Goal: Transaction & Acquisition: Purchase product/service

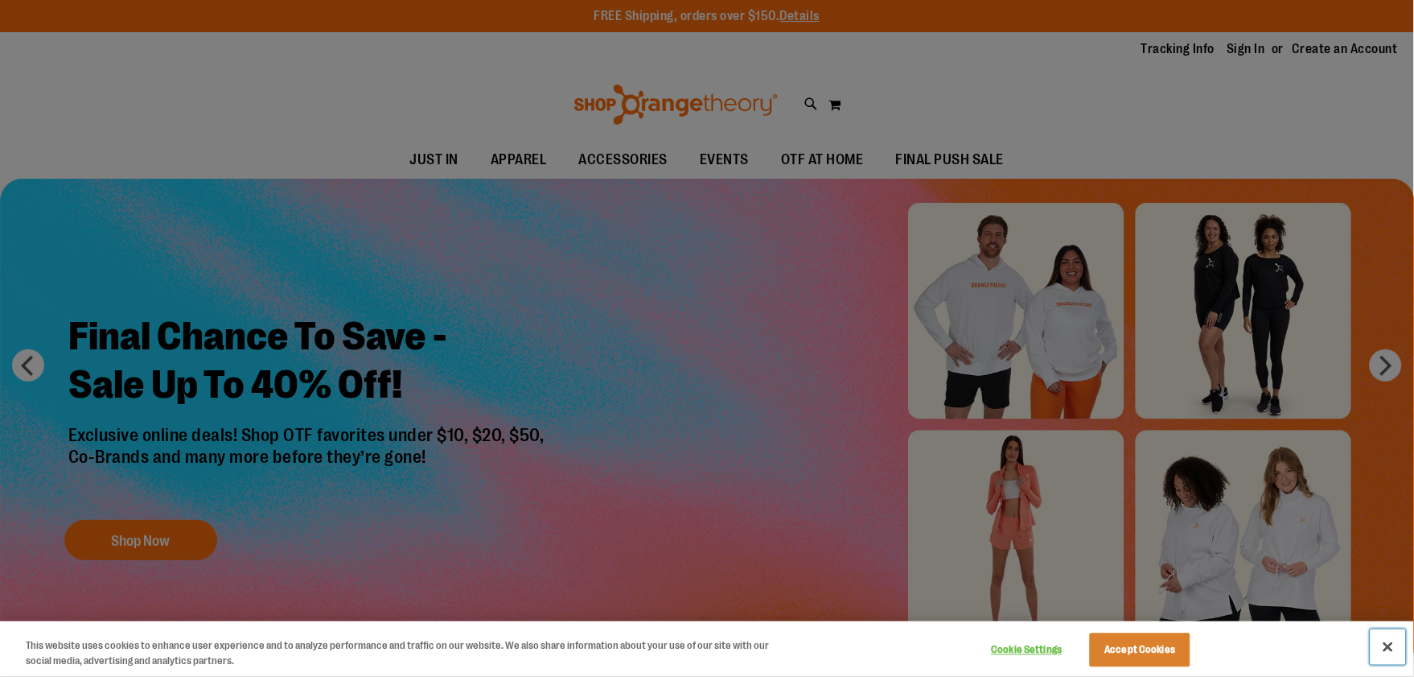
click at [1393, 652] on button "Close" at bounding box center [1388, 646] width 35 height 35
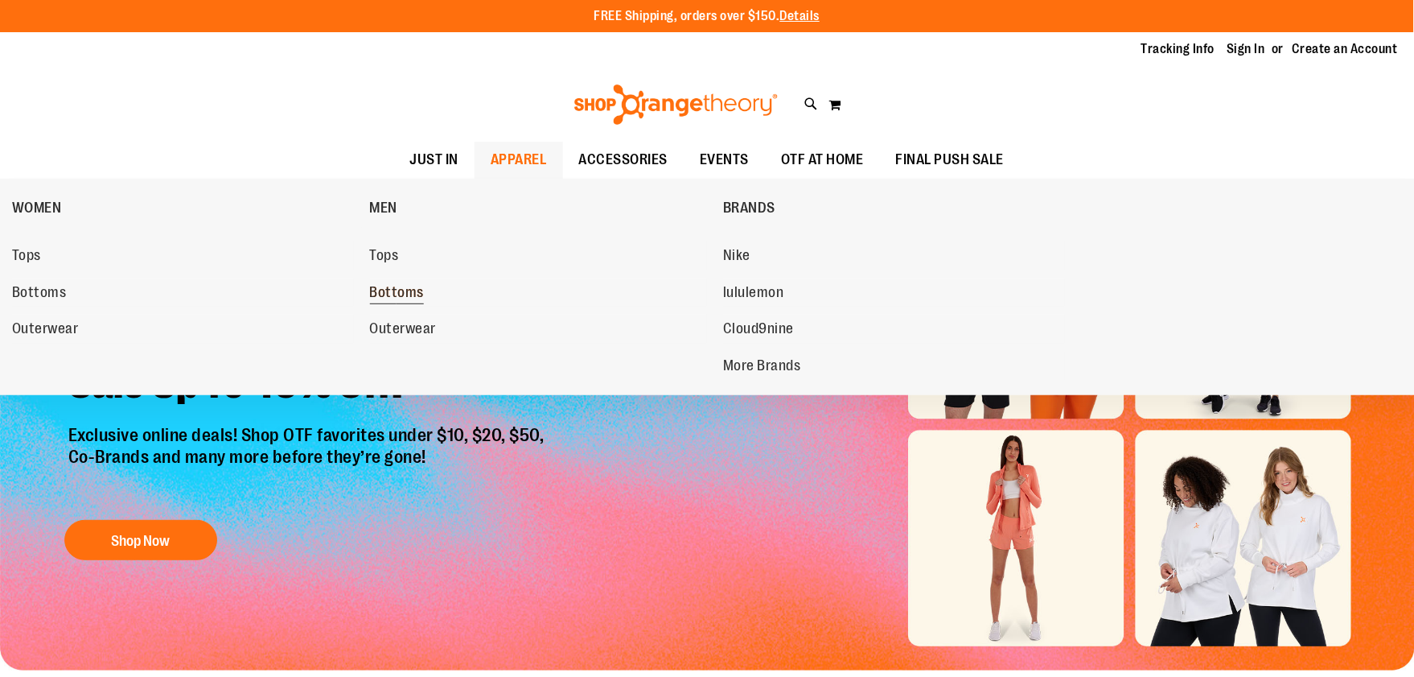
click at [383, 296] on span "Bottoms" at bounding box center [397, 294] width 55 height 20
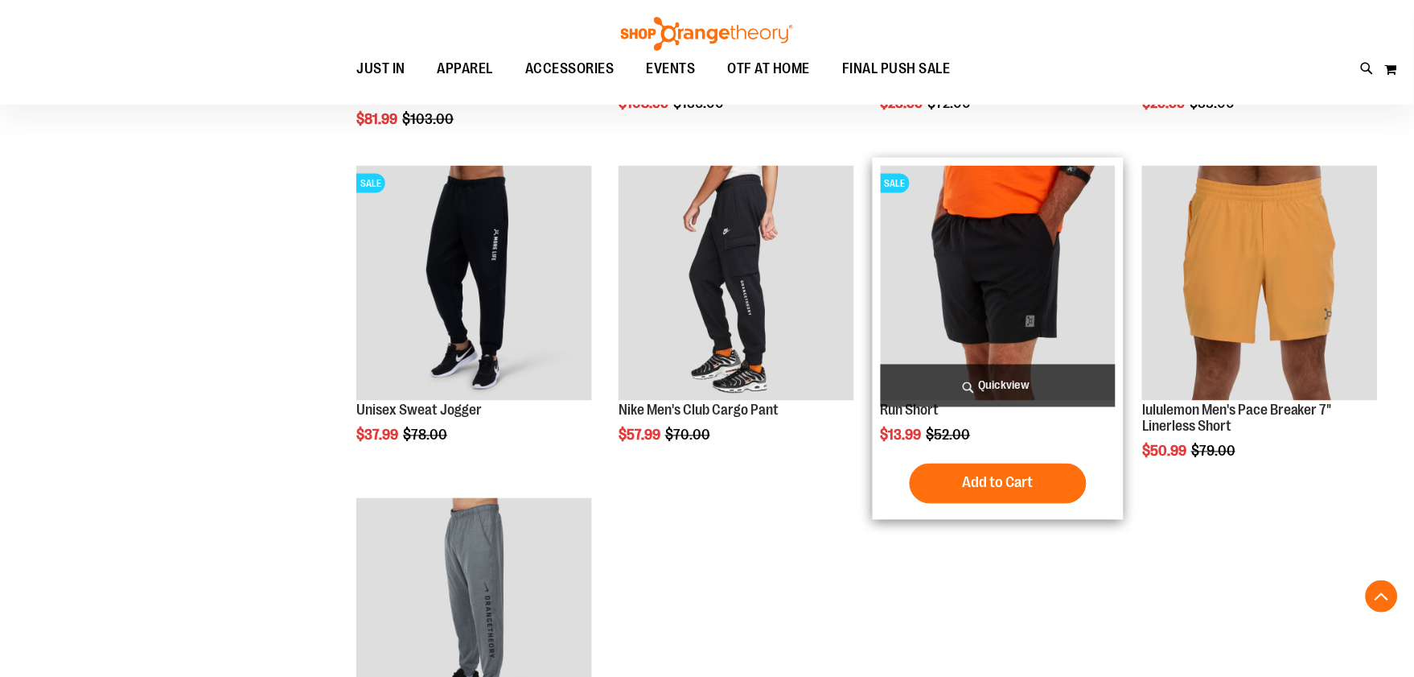
scroll to position [536, 0]
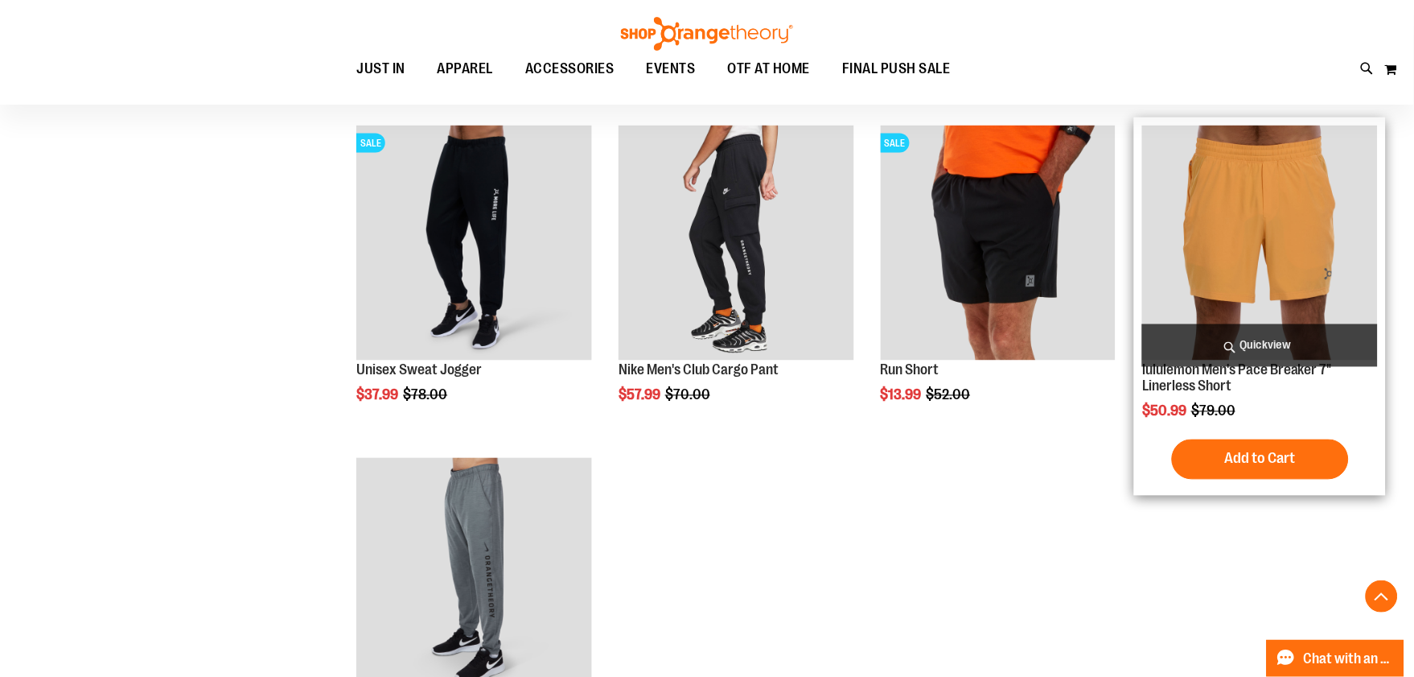
click at [1280, 261] on img "product" at bounding box center [1260, 243] width 236 height 236
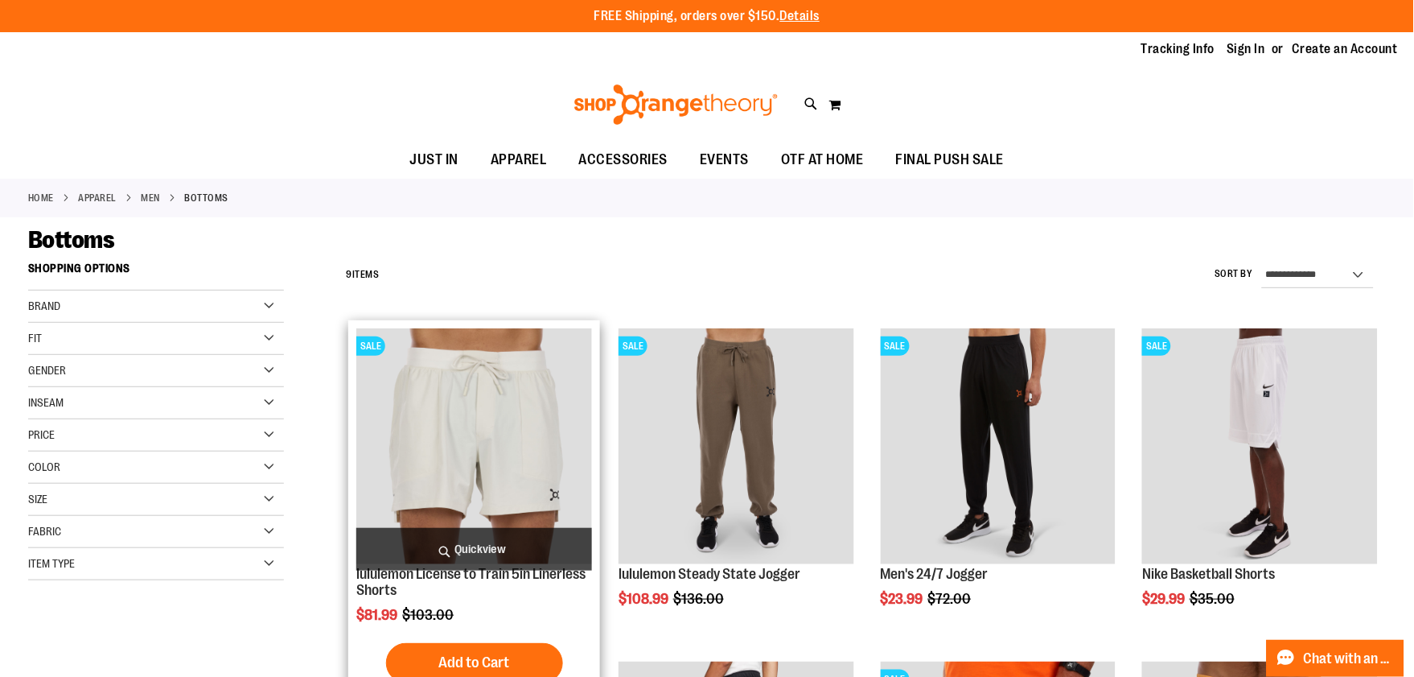
click at [486, 428] on img "product" at bounding box center [474, 446] width 236 height 236
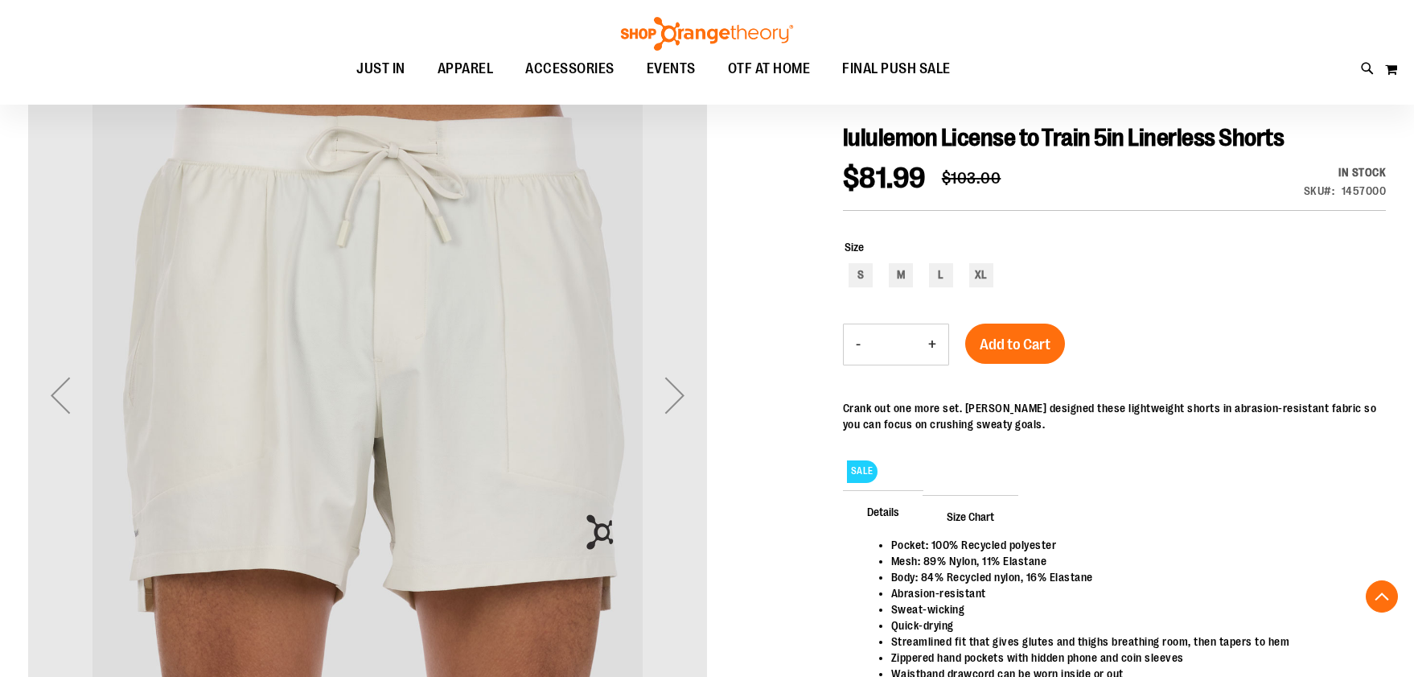
scroll to position [375, 0]
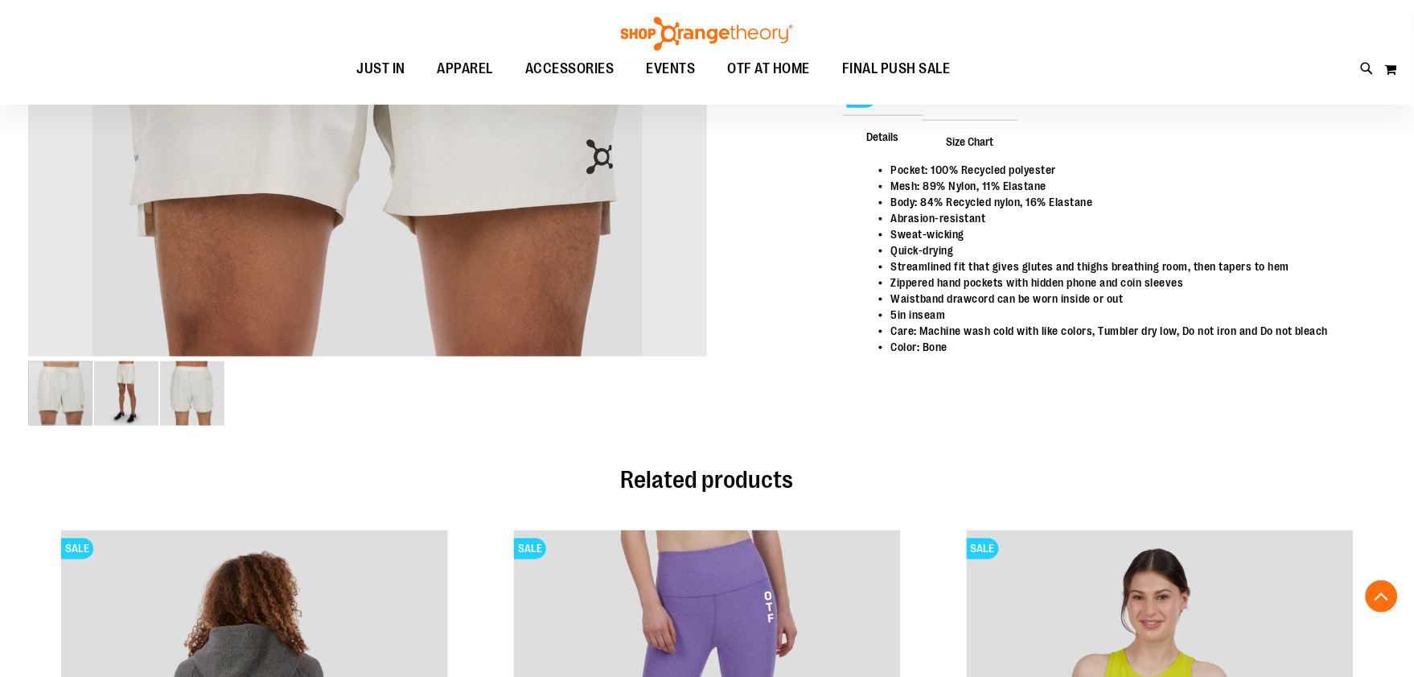
click at [138, 400] on img "image 2 of 3" at bounding box center [126, 393] width 64 height 64
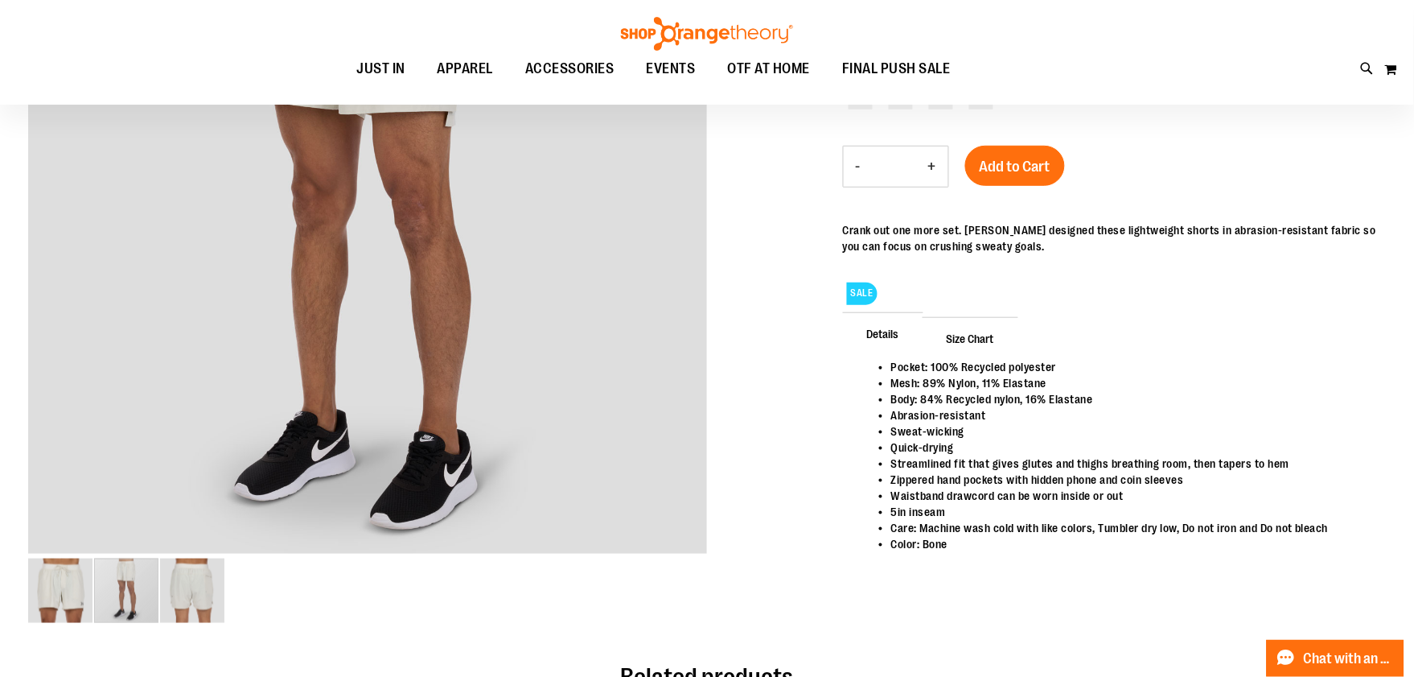
scroll to position [0, 0]
